Goal: Task Accomplishment & Management: Complete application form

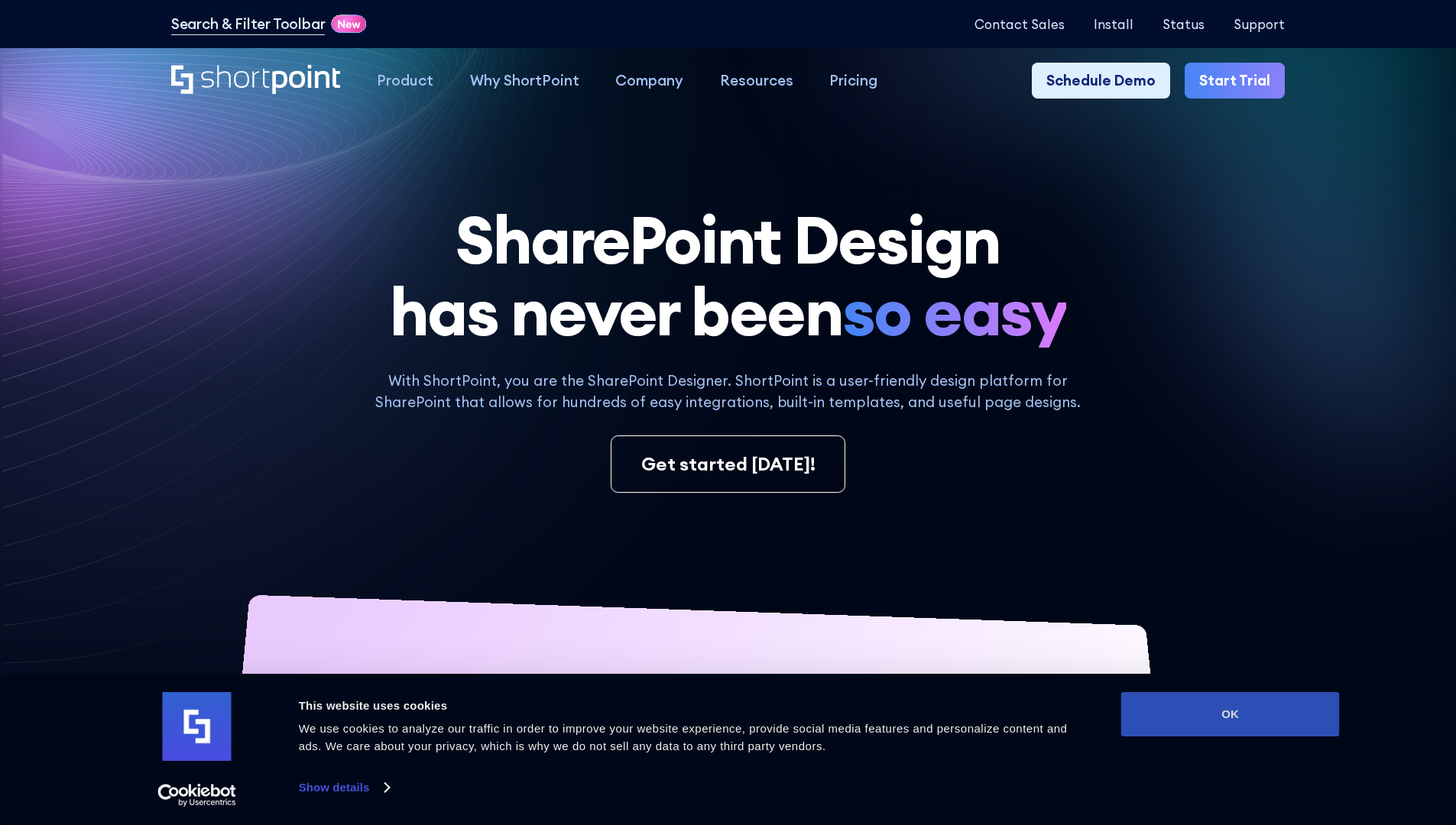
click at [1229, 714] on button "OK" at bounding box center [1229, 714] width 218 height 44
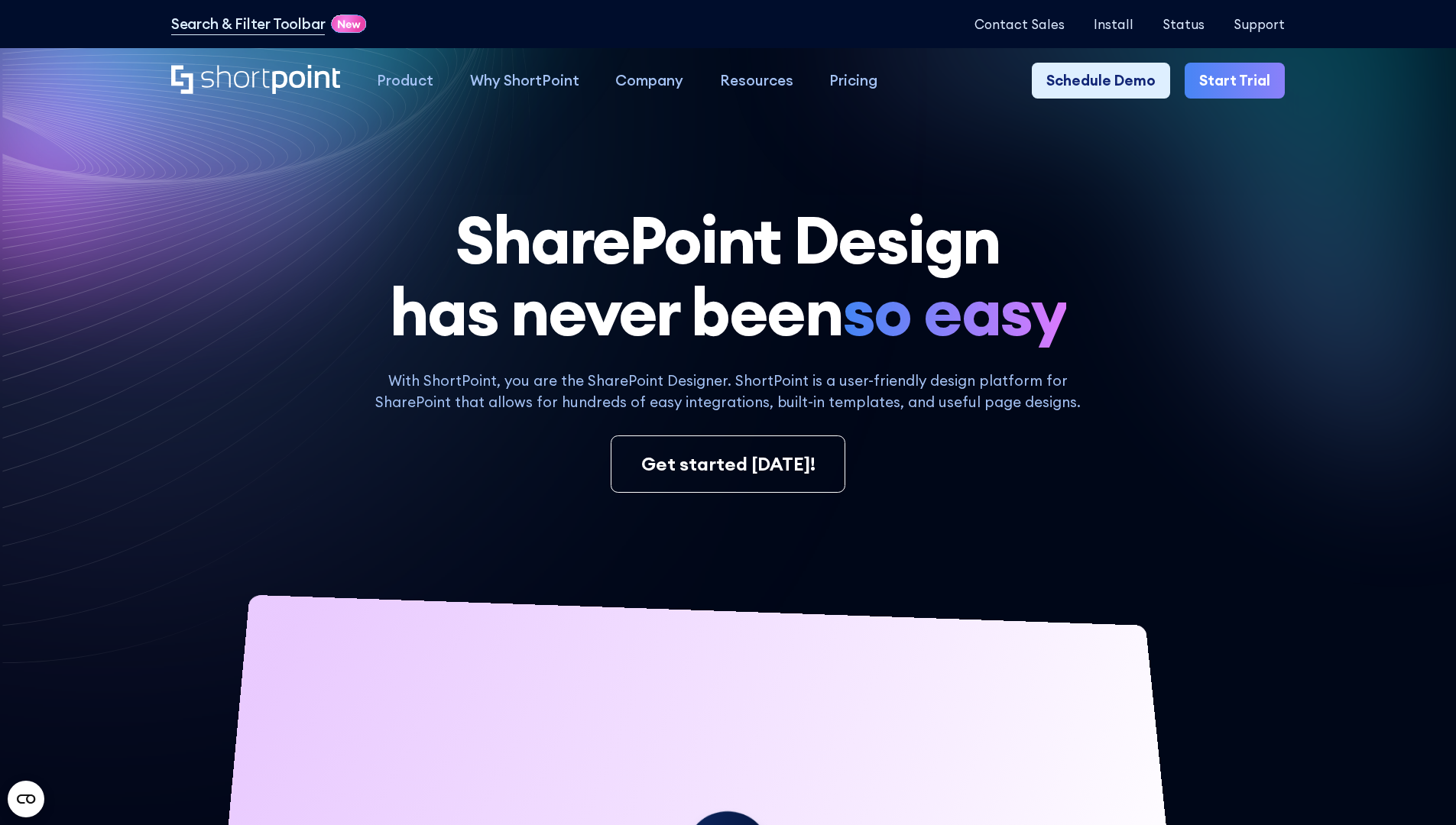
click at [1239, 81] on link "Start Trial" at bounding box center [1234, 81] width 100 height 37
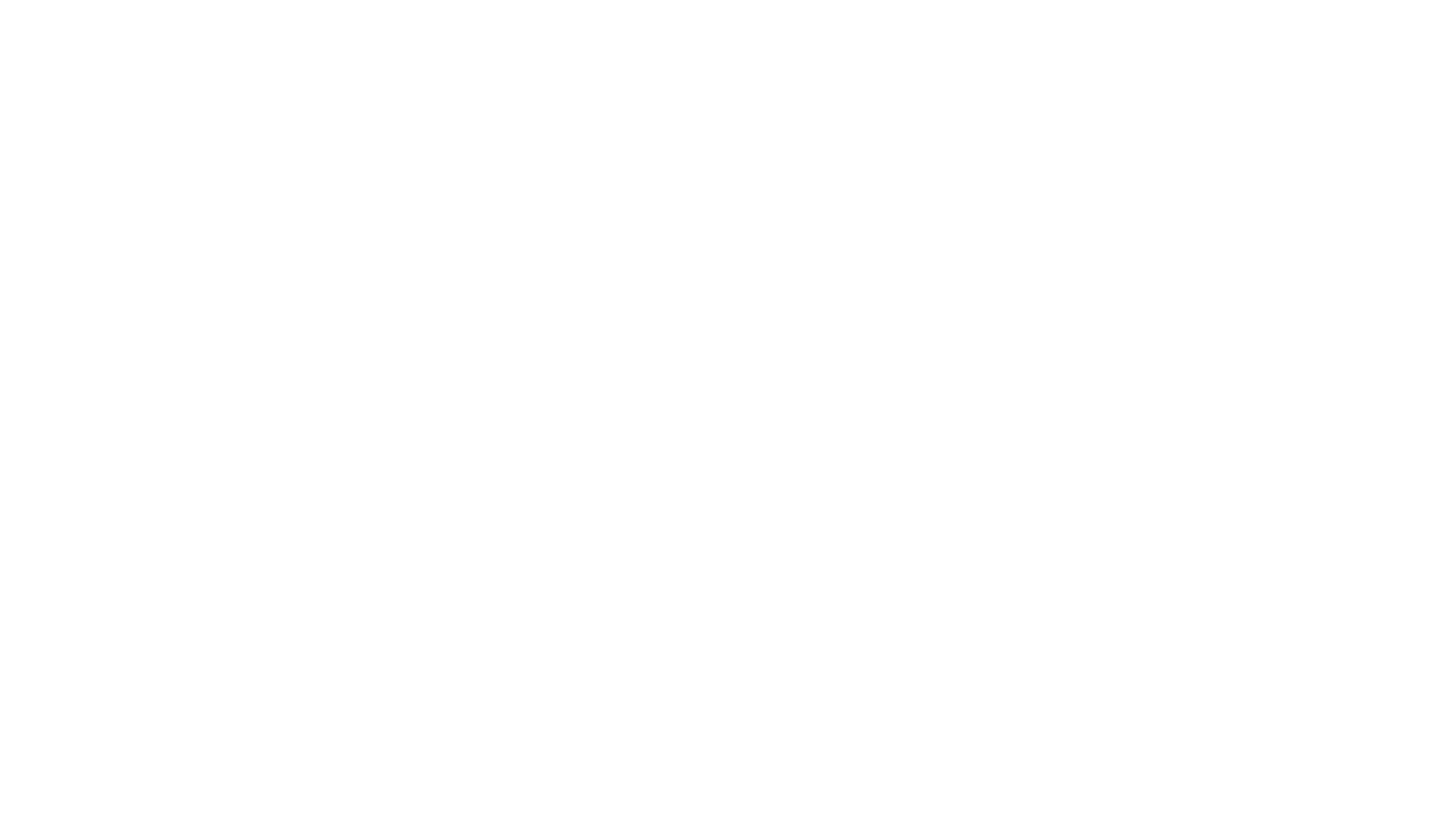
type input "Archebald"
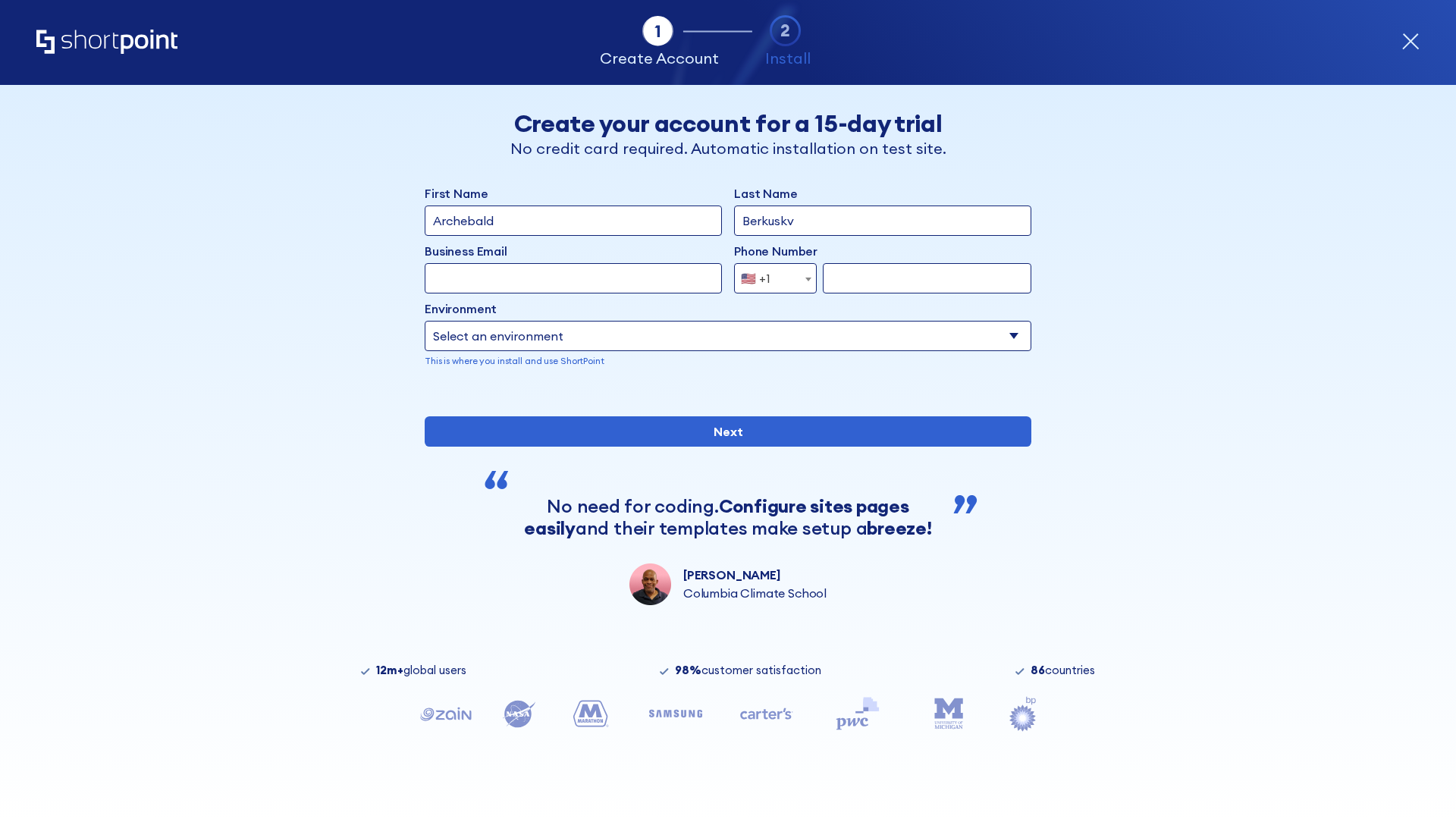
type input "Berkuskv"
type input "test@shortpoint.com"
type input "2125556789"
select select "Microsoft 365"
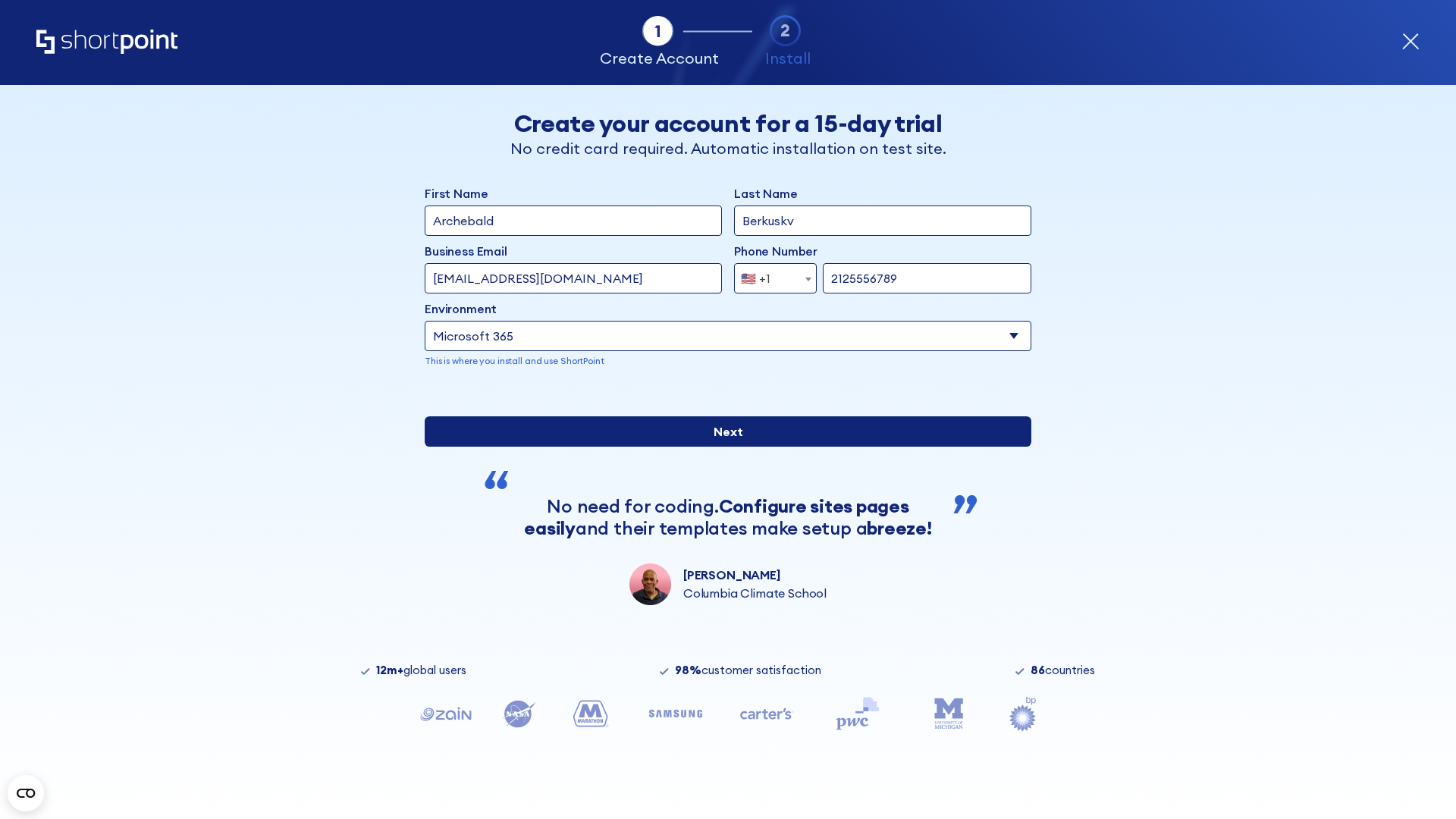
type input "2125556789"
click at [722, 446] on input "Next" at bounding box center [727, 431] width 606 height 30
